Goal: Task Accomplishment & Management: Use online tool/utility

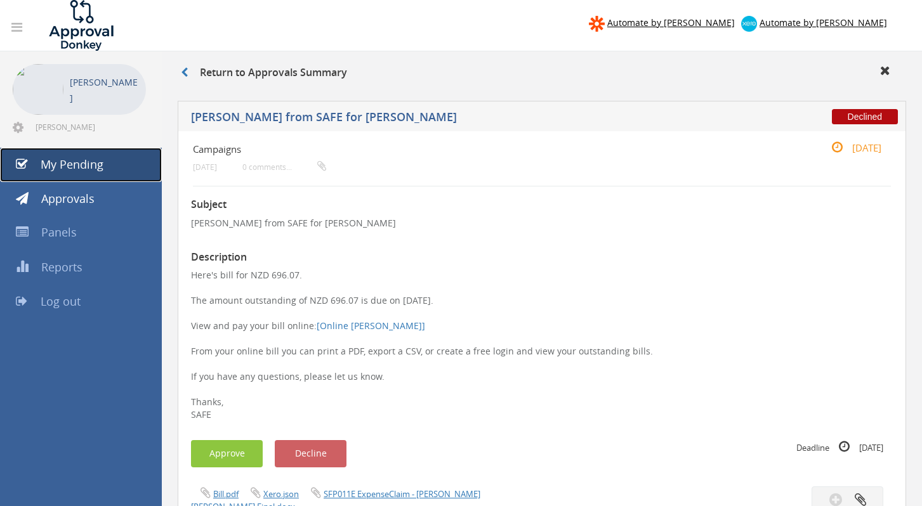
click at [90, 154] on link "My Pending" at bounding box center [81, 165] width 162 height 34
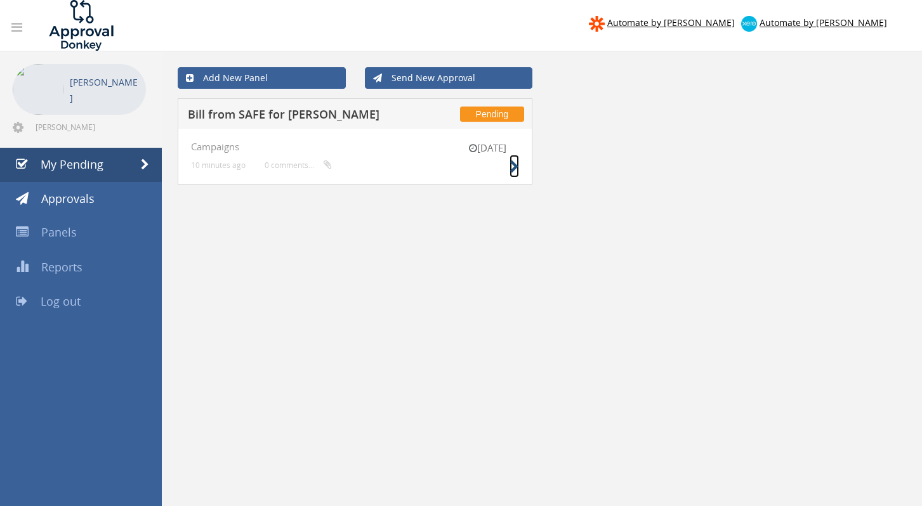
click at [513, 168] on icon at bounding box center [515, 167] width 10 height 13
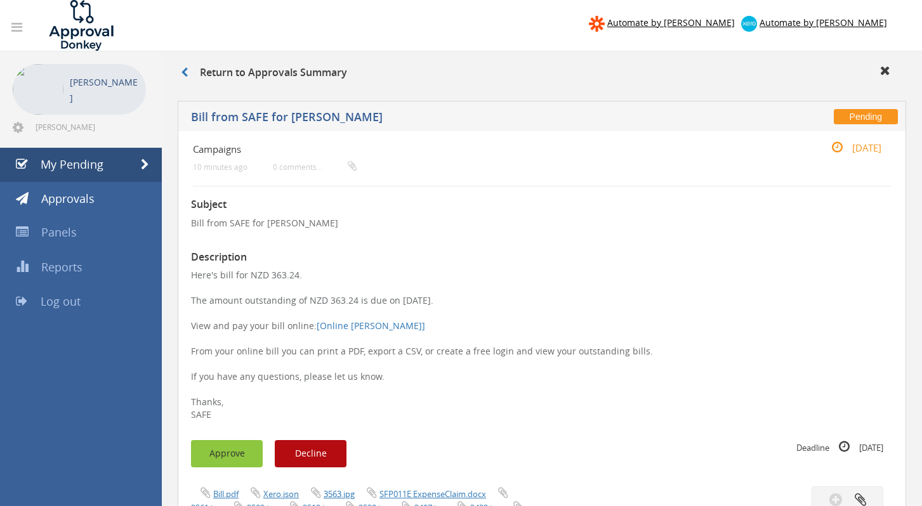
click at [236, 442] on button "Approve" at bounding box center [227, 453] width 72 height 27
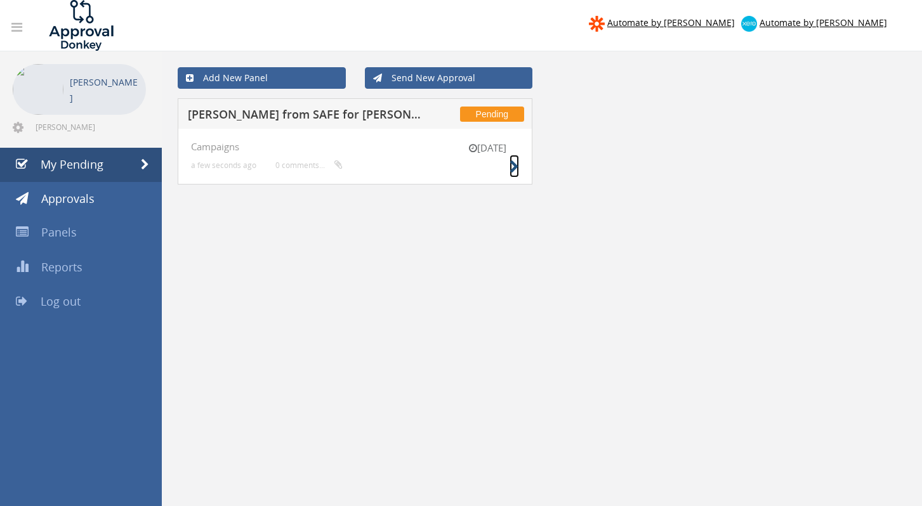
click at [515, 173] on icon at bounding box center [515, 167] width 10 height 13
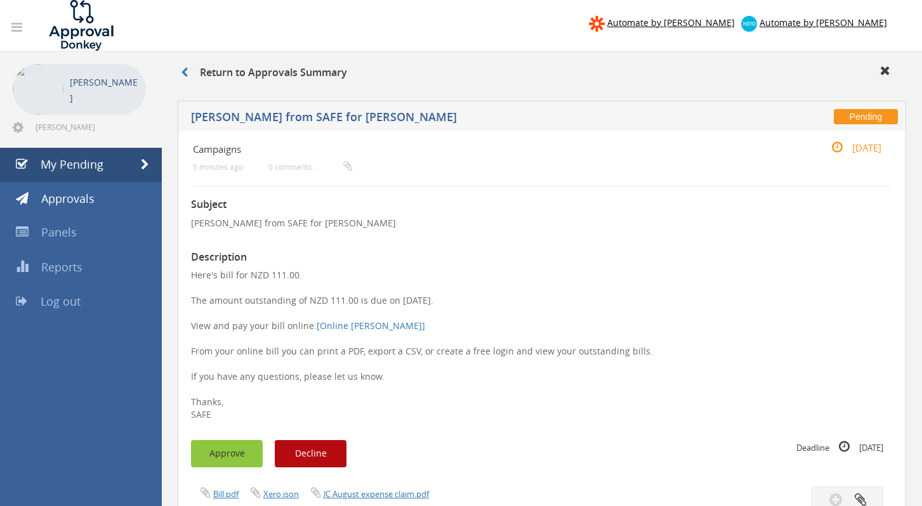
click at [233, 462] on button "Approve" at bounding box center [227, 453] width 72 height 27
